Goal: Task Accomplishment & Management: Complete application form

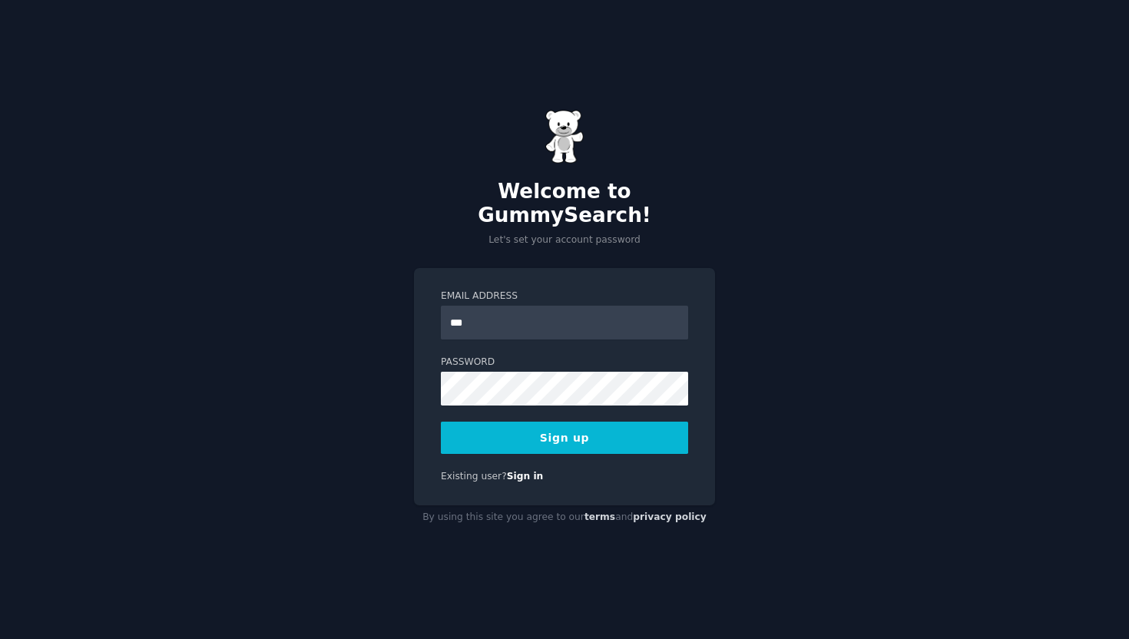
click at [609, 431] on button "Sign up" at bounding box center [564, 437] width 247 height 32
click at [577, 306] on input "***" at bounding box center [564, 323] width 247 height 34
type input "**********"
click at [593, 424] on button "Sign up" at bounding box center [564, 437] width 247 height 32
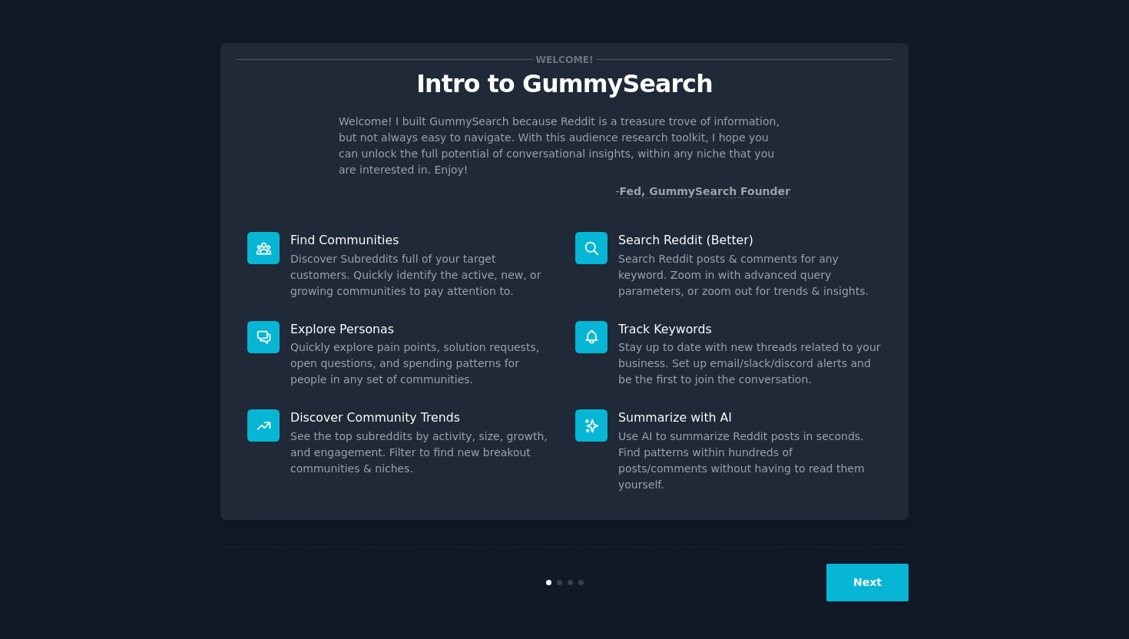
click at [858, 584] on button "Next" at bounding box center [867, 583] width 82 height 38
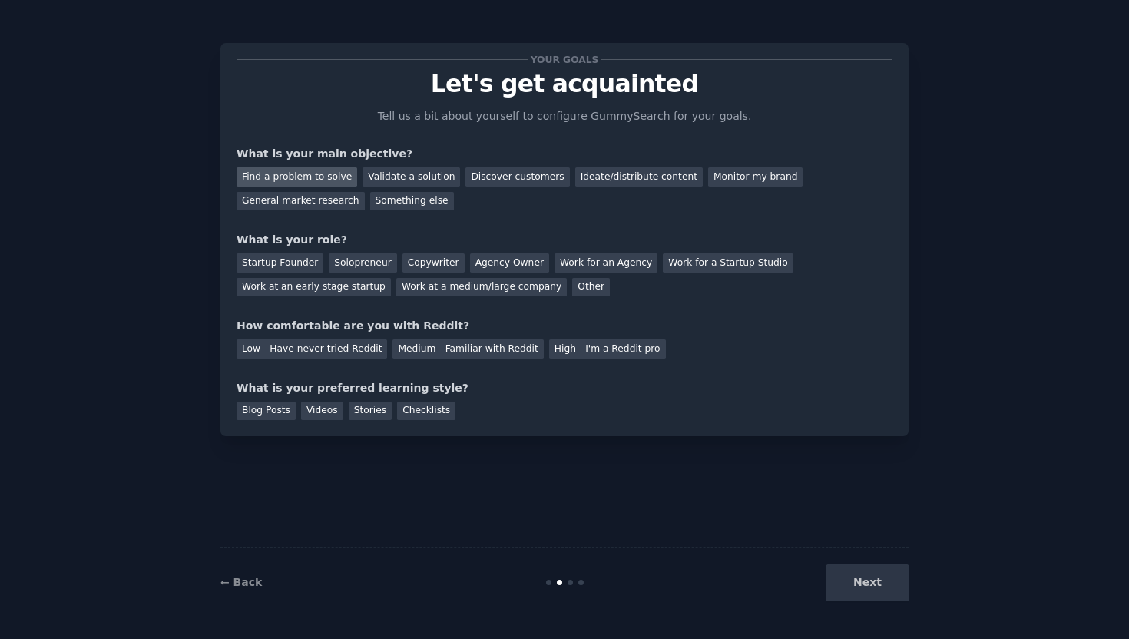
click at [338, 180] on div "Find a problem to solve" at bounding box center [296, 176] width 121 height 19
click at [304, 267] on div "Startup Founder" at bounding box center [279, 262] width 87 height 19
click at [345, 353] on div "Low - Have never tried Reddit" at bounding box center [311, 348] width 150 height 19
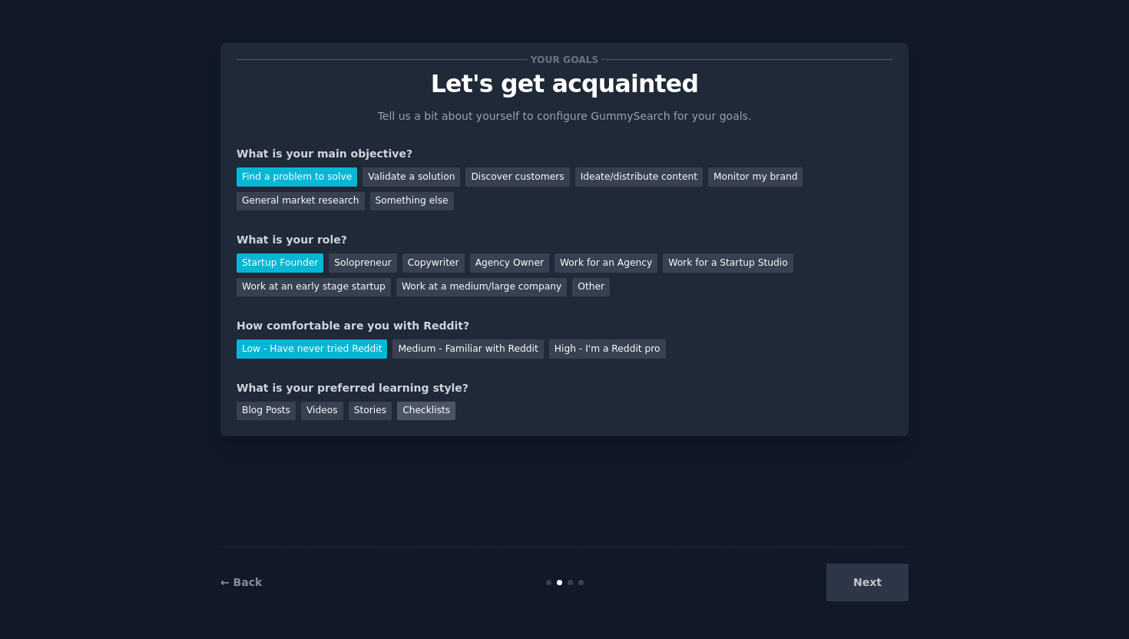
click at [426, 406] on div "Checklists" at bounding box center [426, 411] width 58 height 19
click at [898, 593] on button "Next" at bounding box center [867, 583] width 82 height 38
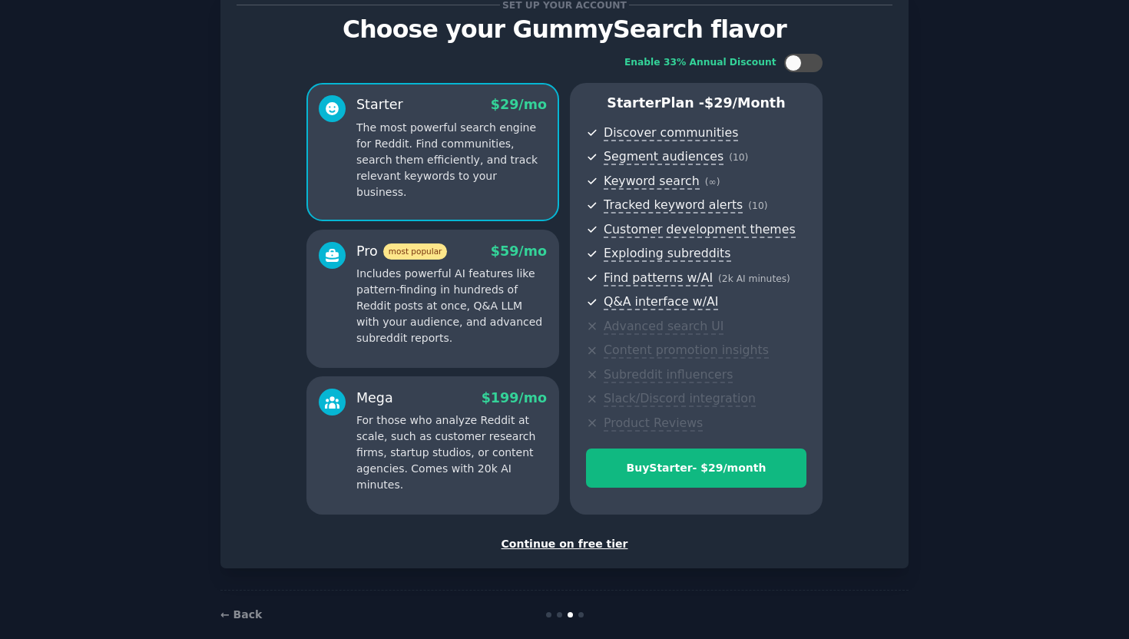
scroll to position [76, 0]
